Goal: Check status: Check status

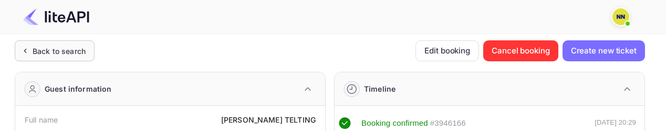
click at [51, 56] on div "Back to search" at bounding box center [55, 50] width 80 height 21
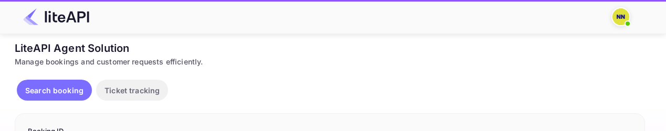
scroll to position [53, 0]
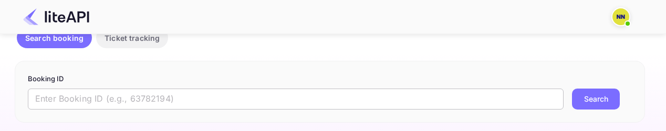
click at [82, 91] on input "text" at bounding box center [296, 99] width 536 height 21
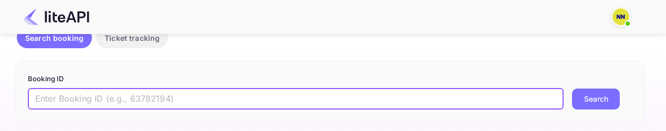
paste input "8909786"
type input "8909786"
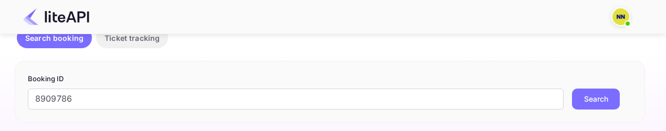
drag, startPoint x: 588, startPoint y: 93, endPoint x: 603, endPoint y: 21, distance: 73.9
click at [589, 93] on button "Search" at bounding box center [596, 99] width 48 height 21
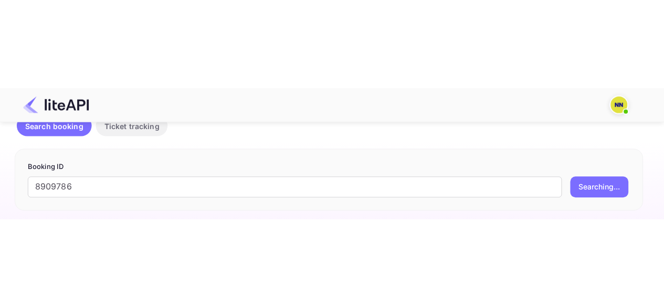
scroll to position [0, 0]
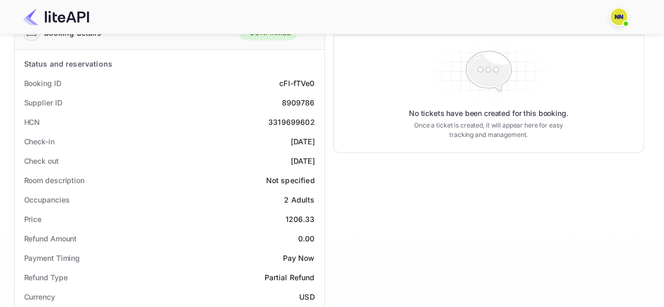
scroll to position [158, 0]
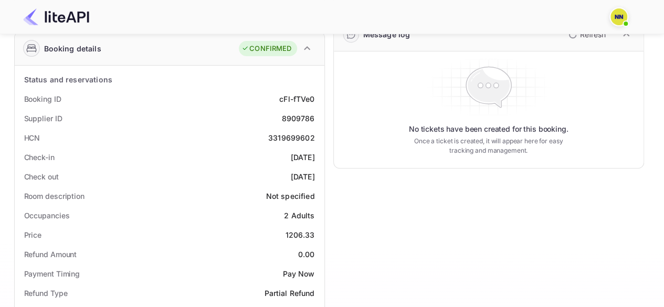
click at [296, 131] on div "3319699602" at bounding box center [291, 137] width 47 height 11
copy div "3319699602"
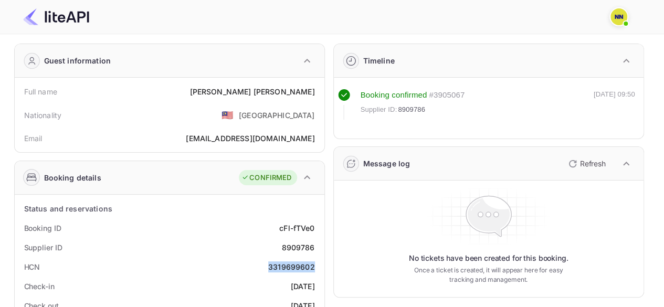
scroll to position [0, 0]
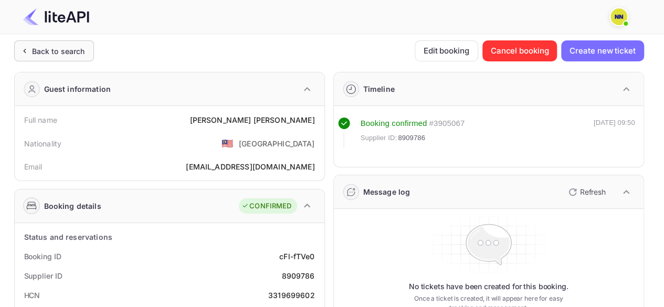
click at [49, 57] on div "Back to search" at bounding box center [54, 50] width 80 height 21
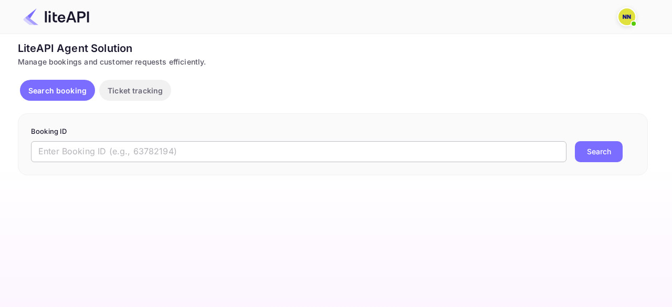
click at [143, 131] on input "text" at bounding box center [299, 151] width 536 height 21
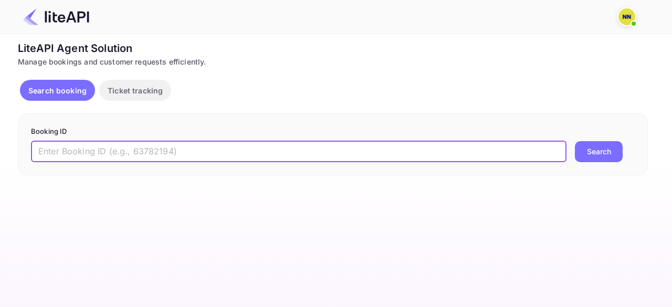
paste input "8910124"
type input "8910124"
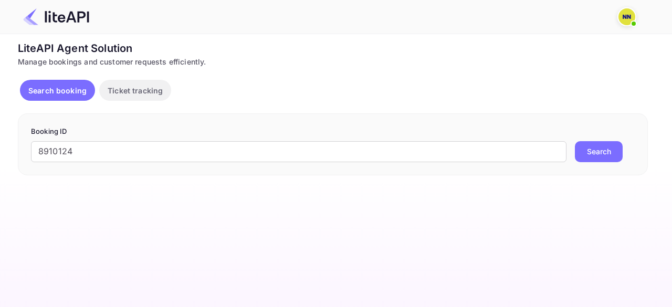
drag, startPoint x: 599, startPoint y: 148, endPoint x: 564, endPoint y: 193, distance: 56.9
click at [600, 131] on button "Search" at bounding box center [599, 151] width 48 height 21
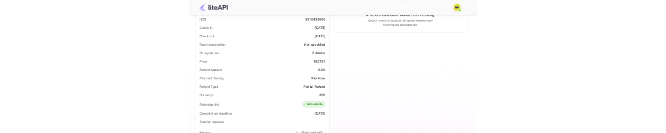
scroll to position [146, 0]
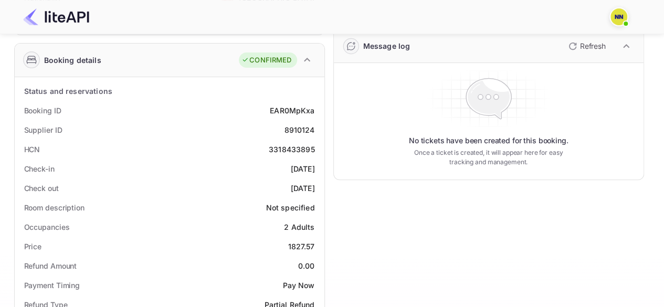
click at [291, 131] on div "3318433895" at bounding box center [292, 149] width 46 height 11
copy div "3318433895"
